Goal: Task Accomplishment & Management: Complete application form

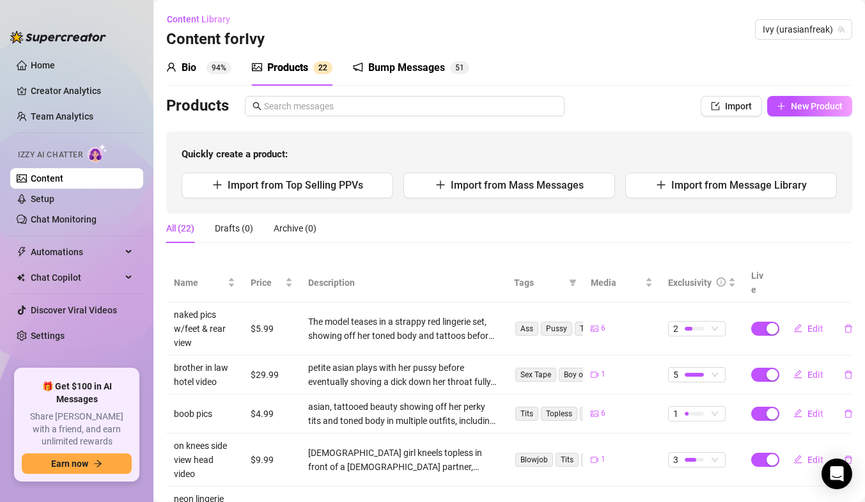
click at [63, 175] on link "Content" at bounding box center [47, 178] width 33 height 10
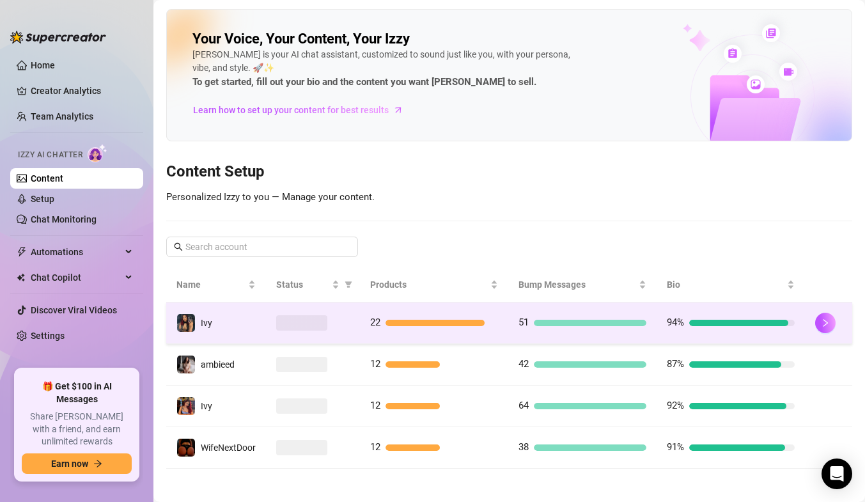
click at [348, 323] on td at bounding box center [313, 323] width 94 height 42
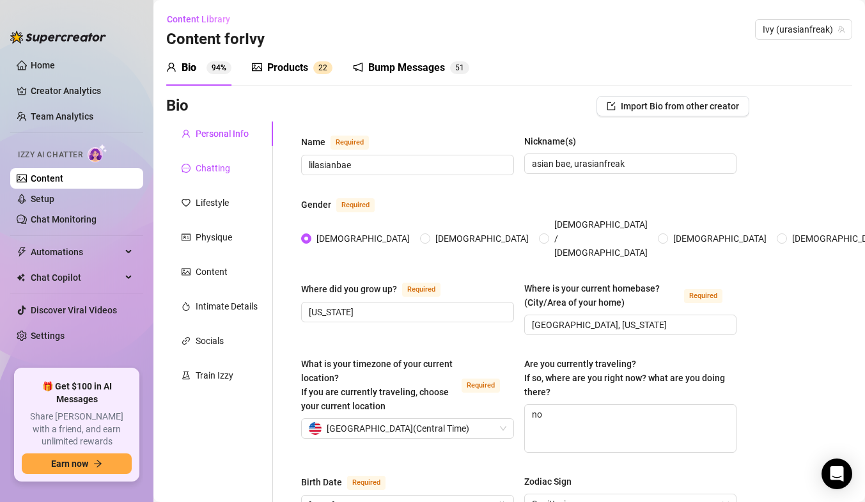
click at [199, 171] on div "Chatting" at bounding box center [213, 168] width 35 height 14
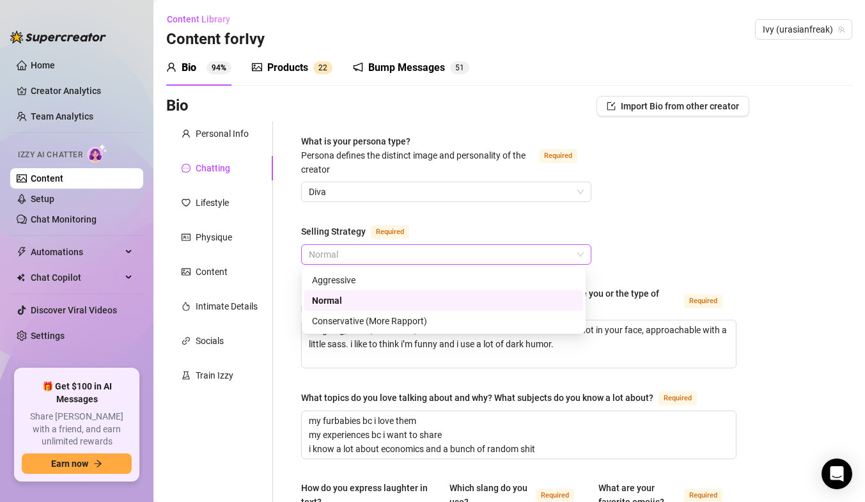
click at [402, 253] on span "Normal" at bounding box center [446, 254] width 275 height 19
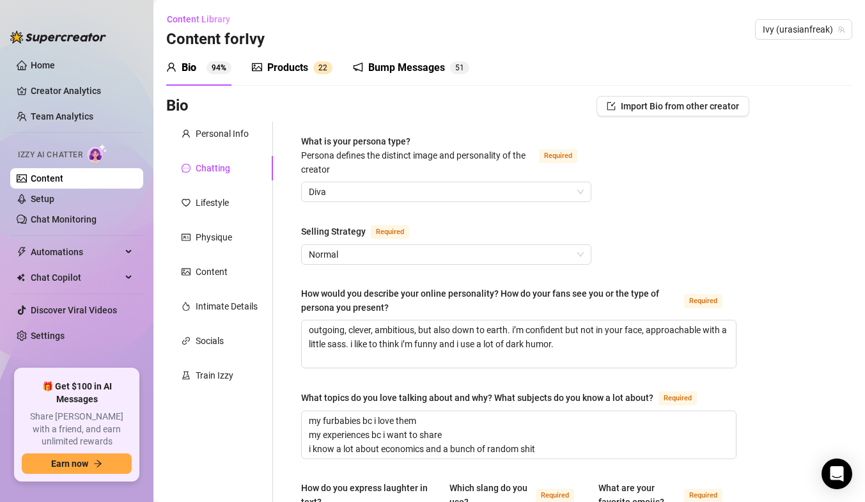
click at [258, 69] on icon "picture" at bounding box center [257, 67] width 10 height 10
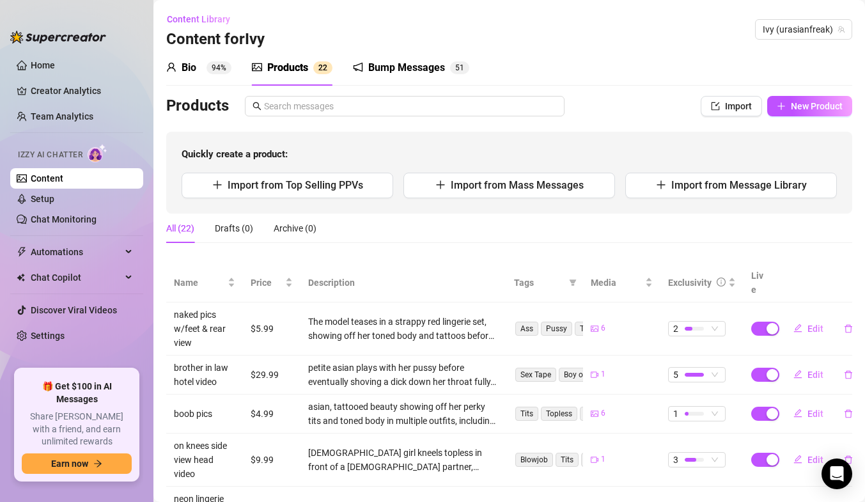
click at [185, 70] on div "Bio" at bounding box center [189, 67] width 15 height 15
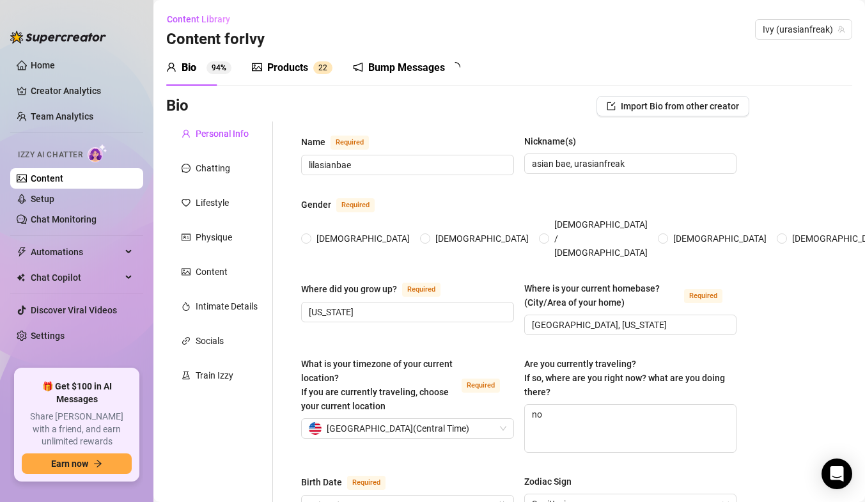
radio input "true"
type input "[DATE]"
click at [205, 157] on div "Chatting" at bounding box center [219, 168] width 107 height 24
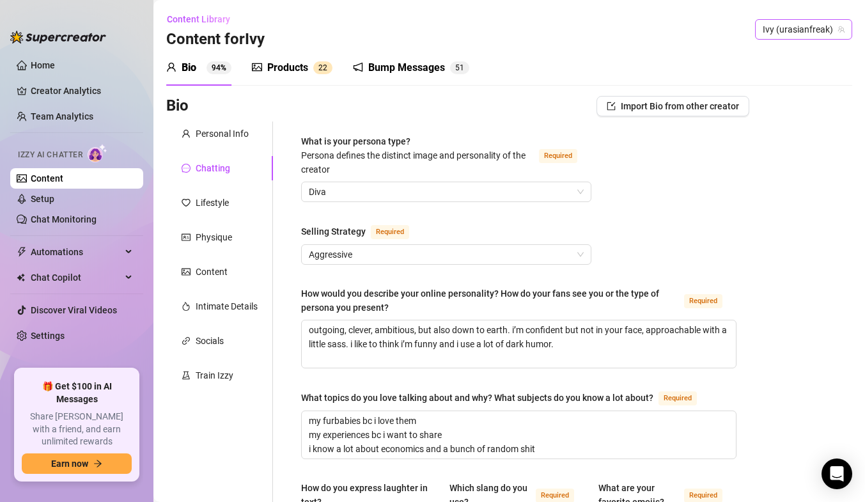
click at [791, 33] on span "Ivy (urasianfreak)" at bounding box center [804, 29] width 82 height 19
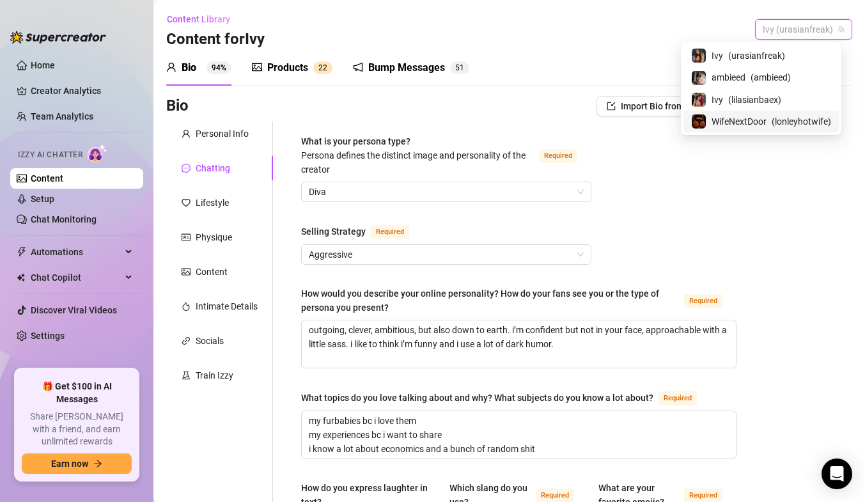
click at [731, 121] on span "WifeNextDoor" at bounding box center [739, 121] width 55 height 14
